Goal: Transaction & Acquisition: Book appointment/travel/reservation

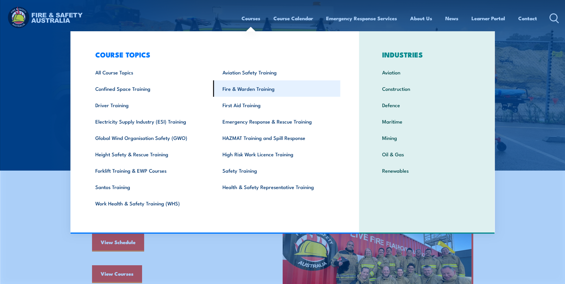
click at [260, 95] on link "Fire & Warden Training" at bounding box center [276, 88] width 127 height 16
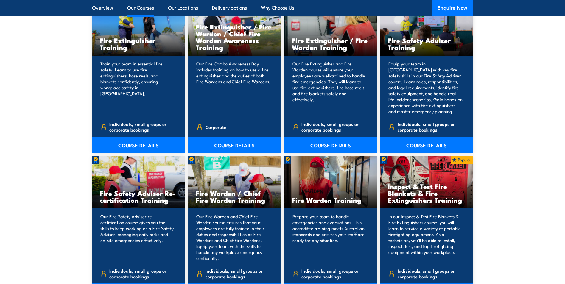
scroll to position [672, 0]
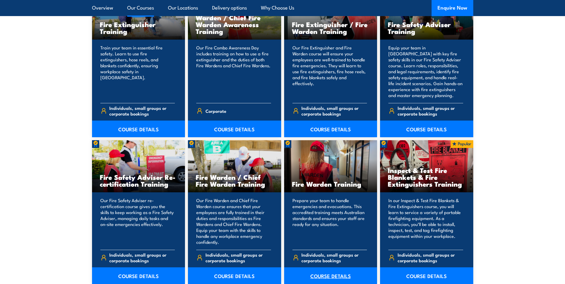
click at [326, 275] on link "COURSE DETAILS" at bounding box center [330, 276] width 93 height 17
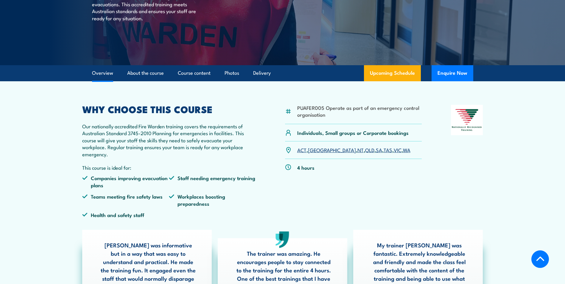
scroll to position [168, 0]
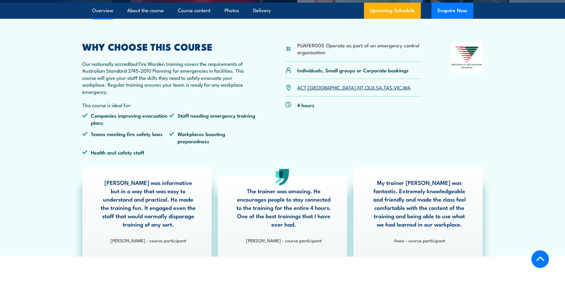
click at [317, 90] on link "NSW" at bounding box center [332, 87] width 48 height 7
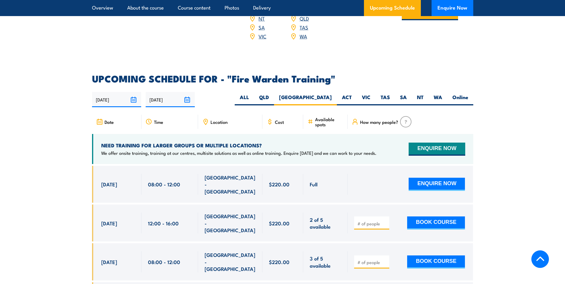
scroll to position [1070, 0]
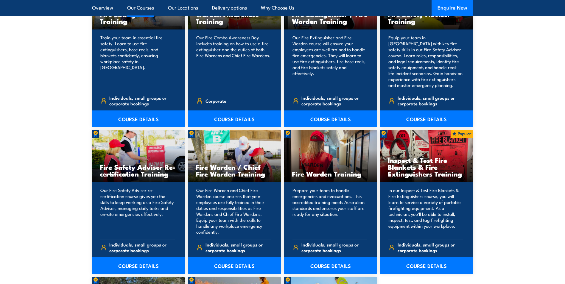
scroll to position [603, 0]
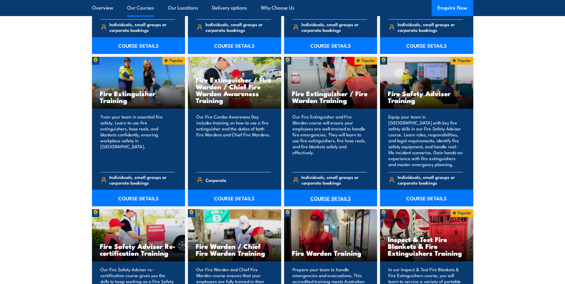
click at [315, 196] on link "COURSE DETAILS" at bounding box center [330, 198] width 93 height 17
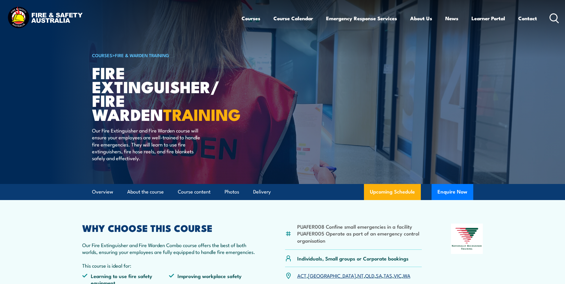
click at [312, 278] on link "[GEOGRAPHIC_DATA]" at bounding box center [332, 275] width 48 height 7
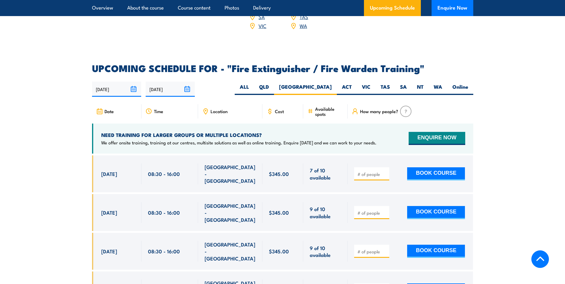
scroll to position [901, 0]
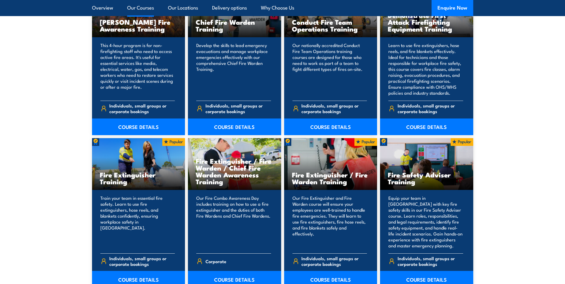
scroll to position [544, 0]
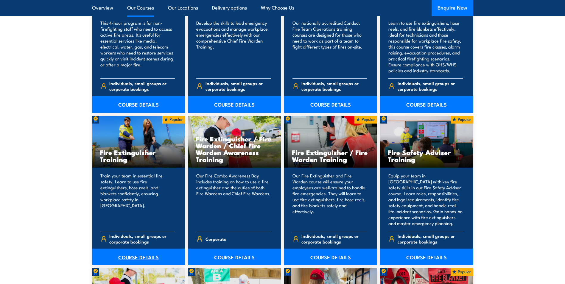
click at [156, 258] on link "COURSE DETAILS" at bounding box center [138, 257] width 93 height 17
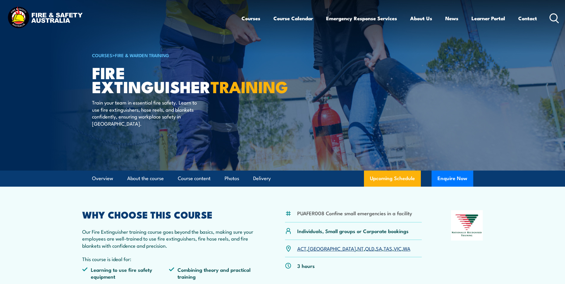
click at [316, 249] on link "[GEOGRAPHIC_DATA]" at bounding box center [332, 248] width 48 height 7
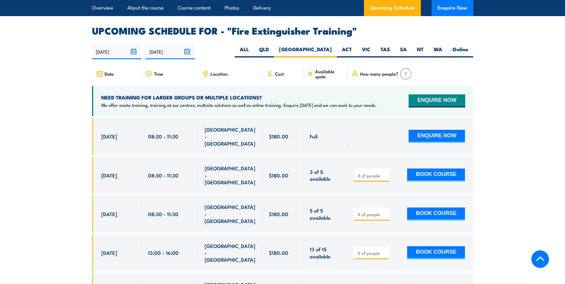
scroll to position [1000, 0]
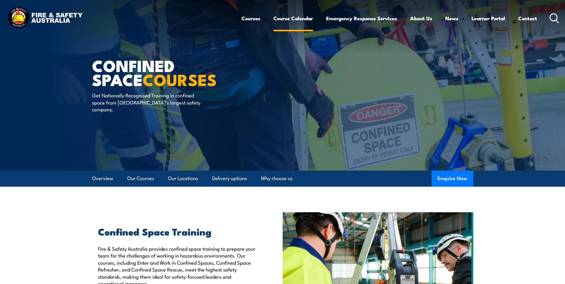
click at [291, 17] on link "Course Calendar" at bounding box center [294, 18] width 40 height 16
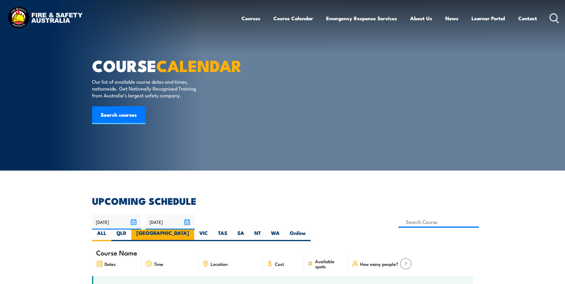
click at [194, 230] on label "[GEOGRAPHIC_DATA]" at bounding box center [162, 236] width 63 height 12
click at [193, 230] on input "[GEOGRAPHIC_DATA]" at bounding box center [191, 232] width 4 height 4
radio input "true"
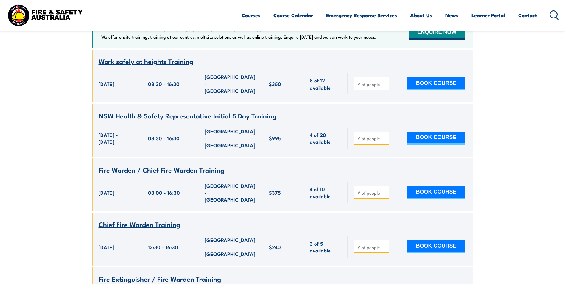
scroll to position [304, 0]
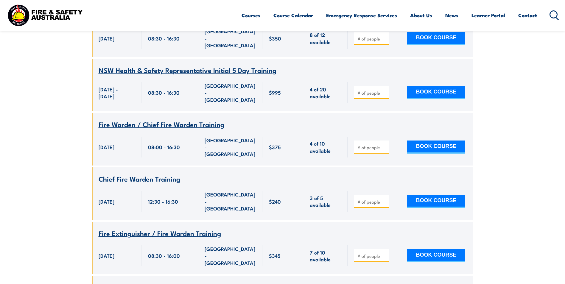
click at [374, 253] on input "number" at bounding box center [373, 256] width 30 height 6
type input "1"
click at [386, 253] on input "1" at bounding box center [373, 256] width 30 height 6
click at [415, 249] on button "BOOK COURSE" at bounding box center [436, 255] width 58 height 13
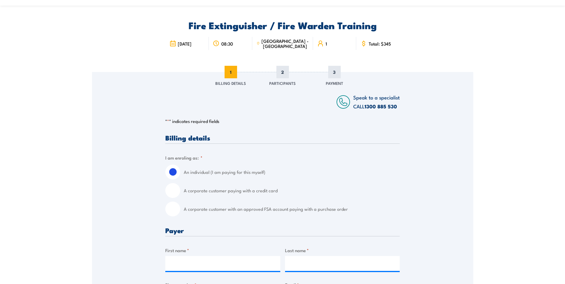
scroll to position [18, 0]
